Goal: Check status

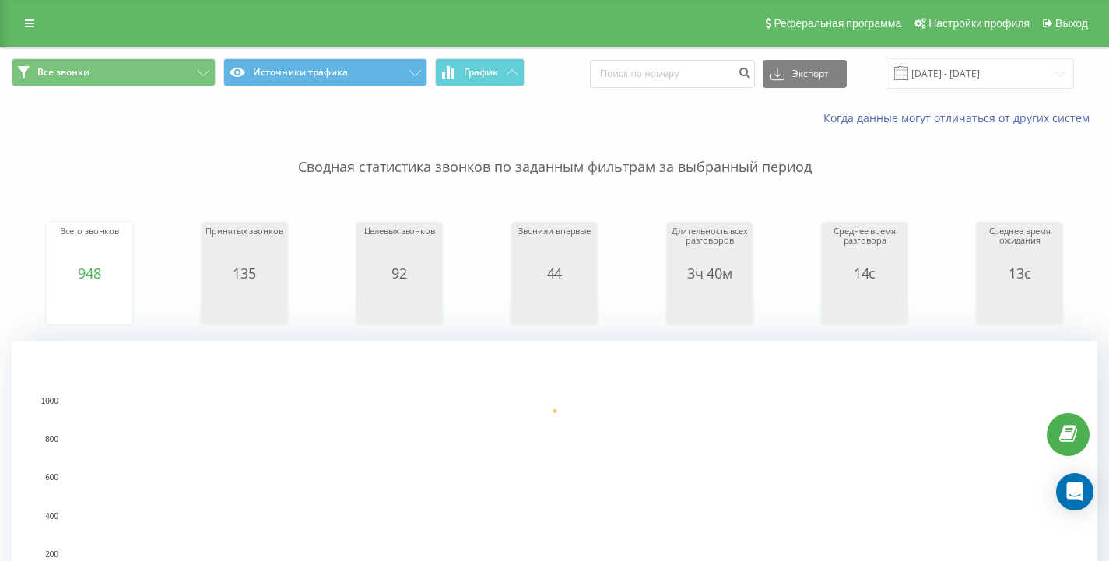
click at [488, 370] on rect "A chart." at bounding box center [555, 496] width 1086 height 311
